Goal: Information Seeking & Learning: Learn about a topic

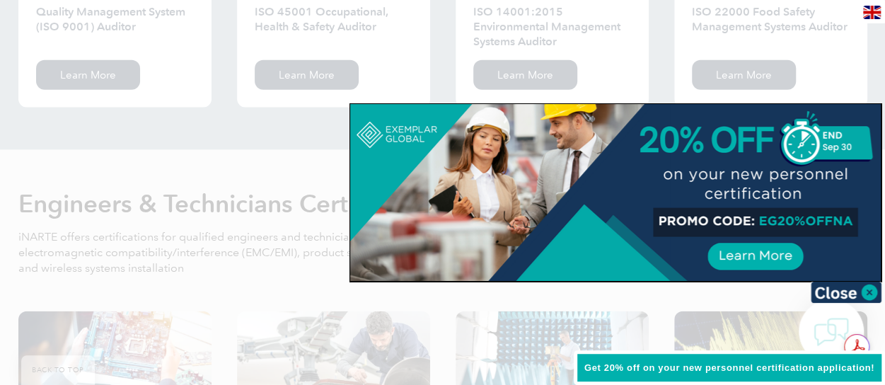
click at [835, 56] on div at bounding box center [442, 192] width 885 height 385
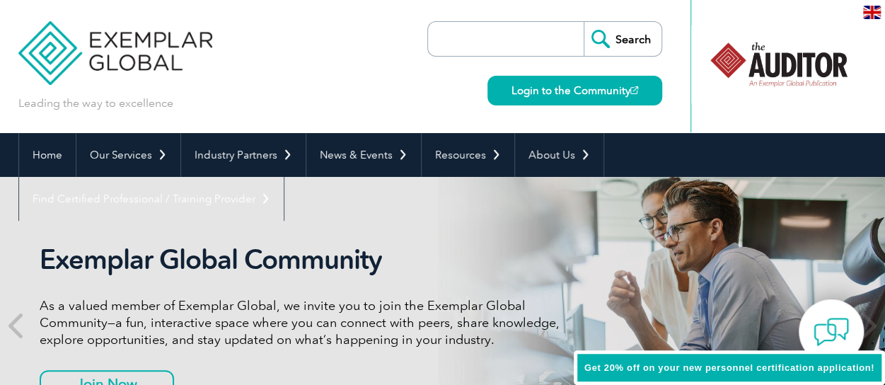
click at [531, 38] on input "search" at bounding box center [509, 39] width 149 height 34
type input "AI"
click at [609, 44] on input "Search" at bounding box center [623, 39] width 78 height 34
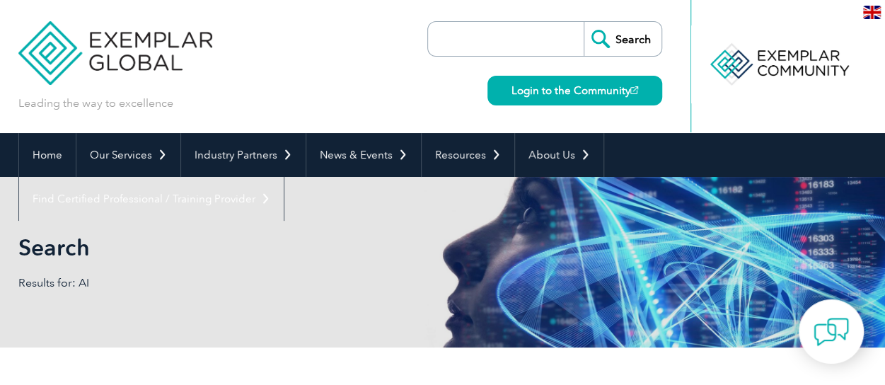
click at [484, 39] on input "search" at bounding box center [509, 39] width 149 height 34
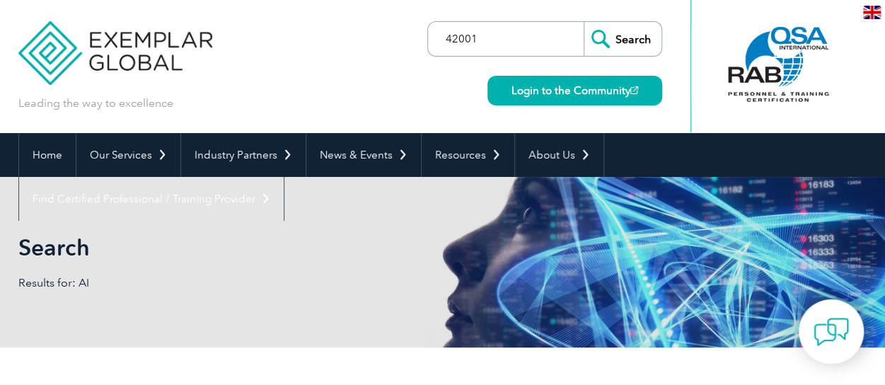
type input "42001"
click at [584, 22] on input "Search" at bounding box center [623, 39] width 78 height 34
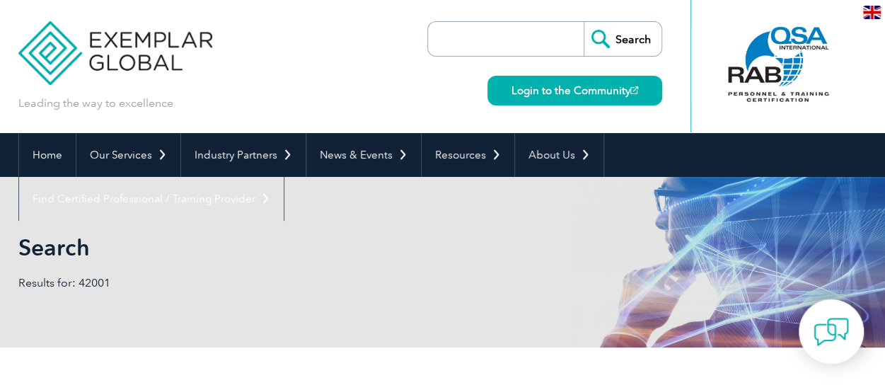
click at [485, 45] on input "search" at bounding box center [509, 39] width 149 height 34
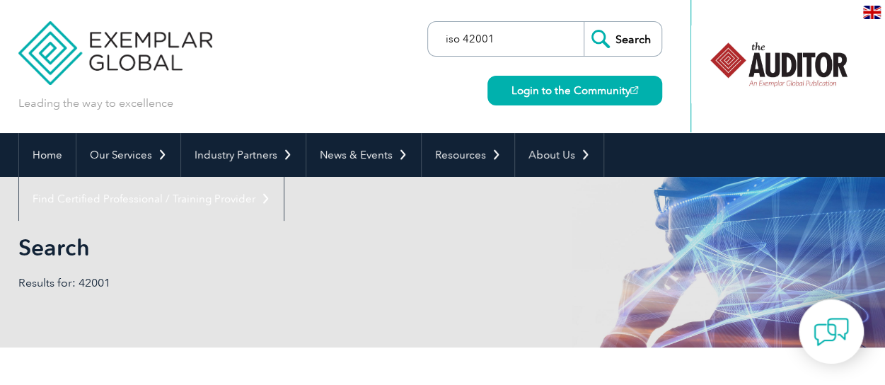
type input "iso 42001"
click at [584, 22] on input "Search" at bounding box center [623, 39] width 78 height 34
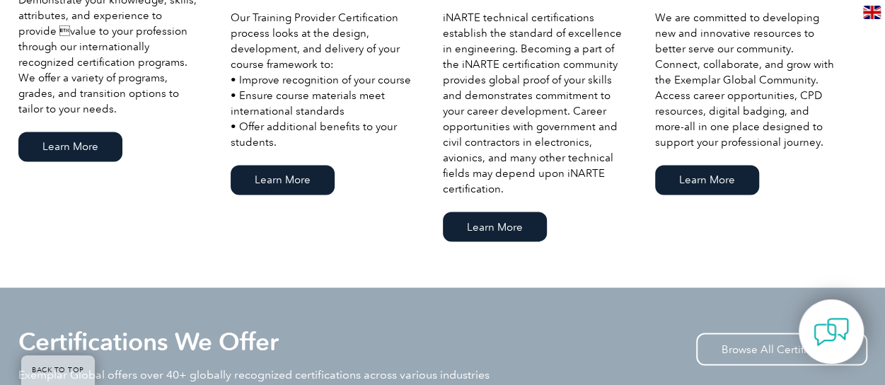
scroll to position [1080, 0]
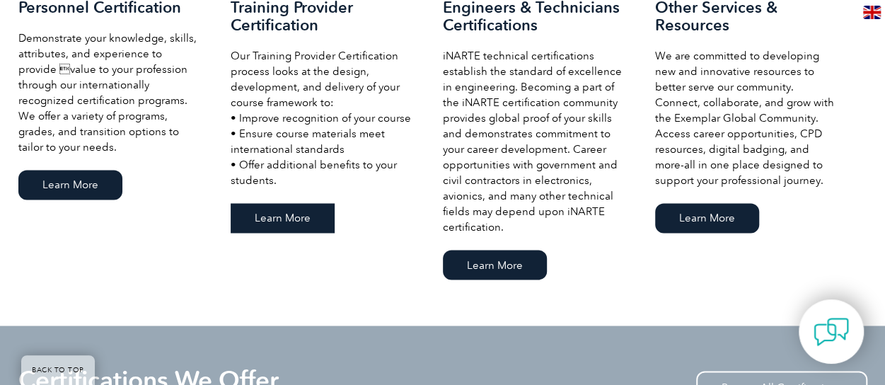
click at [274, 216] on link "Learn More" at bounding box center [283, 218] width 104 height 30
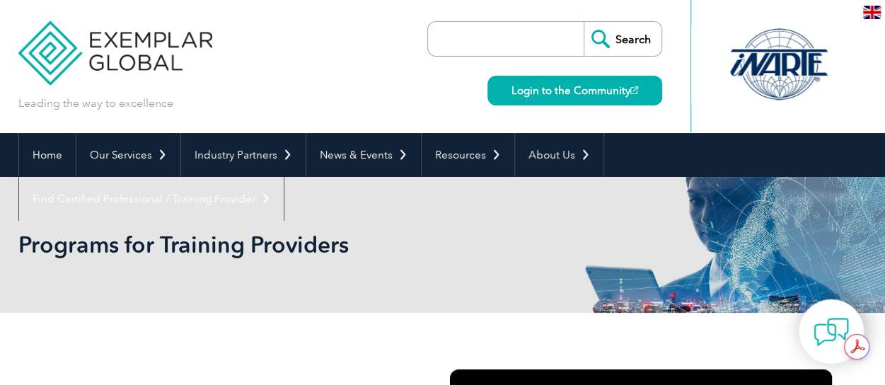
click at [502, 36] on input "search" at bounding box center [509, 39] width 149 height 34
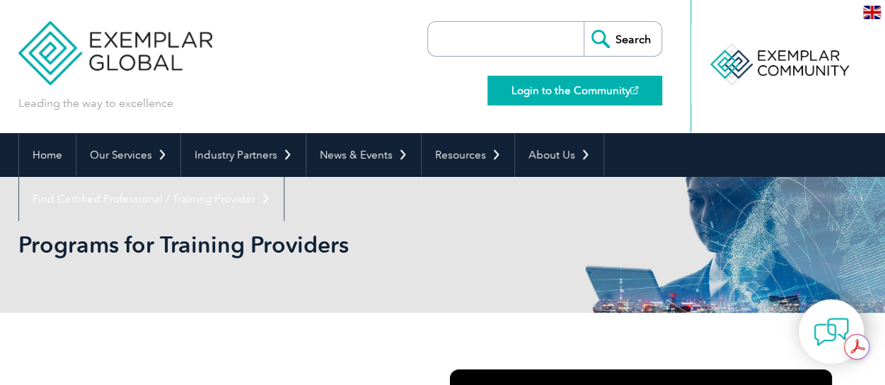
type input "AI"
click at [617, 40] on input "Search" at bounding box center [623, 39] width 78 height 34
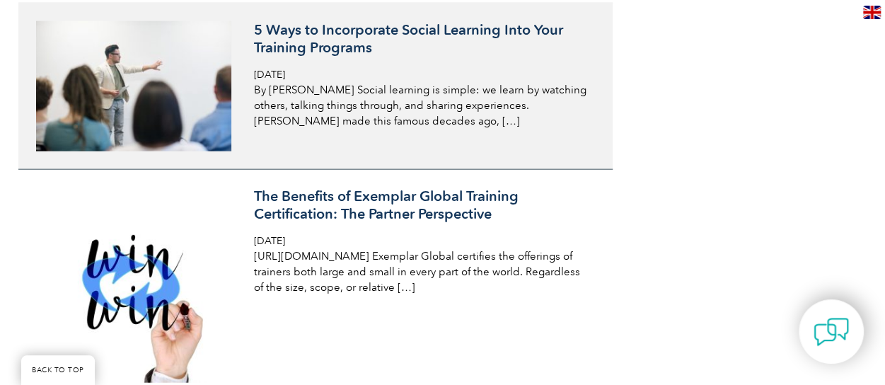
scroll to position [1628, 0]
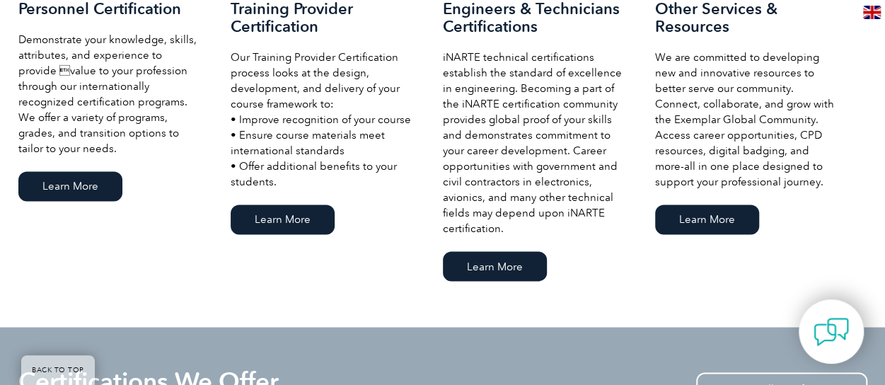
scroll to position [1080, 0]
